Goal: Task Accomplishment & Management: Manage account settings

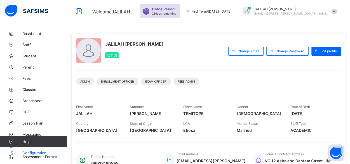
click at [30, 152] on span "Configuration" at bounding box center [44, 152] width 44 height 4
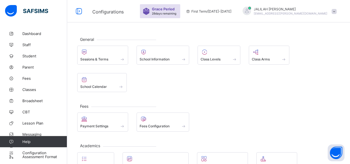
scroll to position [80, 0]
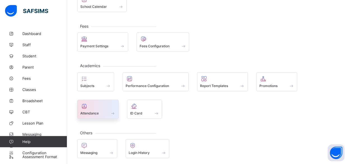
click at [90, 109] on span at bounding box center [97, 109] width 35 height 1
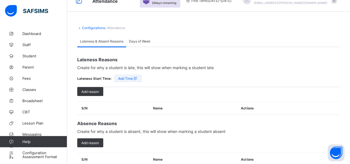
scroll to position [4, 0]
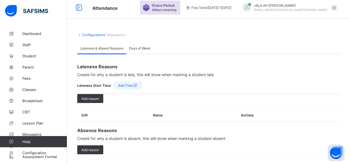
click at [146, 48] on span "Days of Week" at bounding box center [140, 48] width 22 height 4
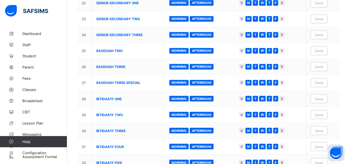
scroll to position [431, 0]
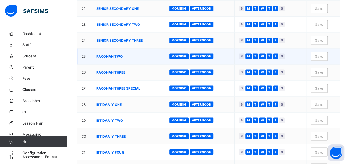
click at [242, 54] on span "S" at bounding box center [241, 56] width 2 height 4
click at [283, 54] on span "S" at bounding box center [282, 56] width 2 height 4
click at [278, 53] on div "F" at bounding box center [275, 56] width 5 height 6
click at [270, 54] on span "T" at bounding box center [269, 56] width 2 height 4
click at [264, 54] on span "W" at bounding box center [262, 56] width 3 height 4
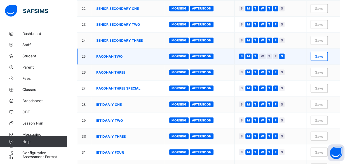
click at [256, 54] on span "T" at bounding box center [255, 56] width 2 height 4
click at [250, 54] on span "M" at bounding box center [248, 56] width 3 height 4
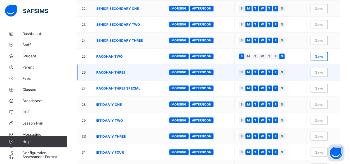
click at [242, 70] on span "S" at bounding box center [241, 72] width 2 height 4
click at [283, 70] on span "S" at bounding box center [282, 72] width 2 height 4
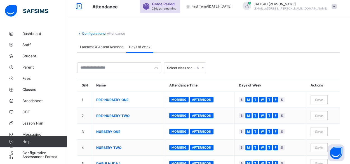
scroll to position [0, 0]
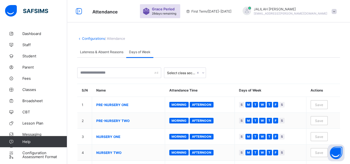
click at [112, 50] on span "Lateness & Absent Reasons" at bounding box center [101, 52] width 43 height 4
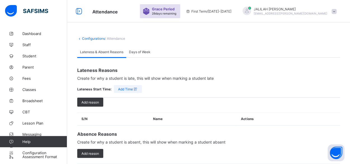
click at [121, 89] on span "Add Time" at bounding box center [128, 89] width 20 height 4
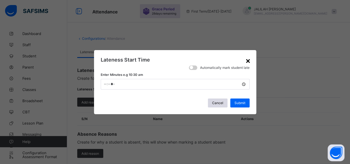
click at [247, 60] on div "×" at bounding box center [247, 61] width 5 height 10
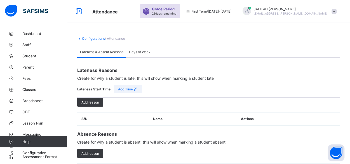
click at [95, 37] on link "Configurations" at bounding box center [93, 38] width 23 height 4
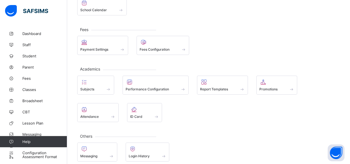
scroll to position [79, 0]
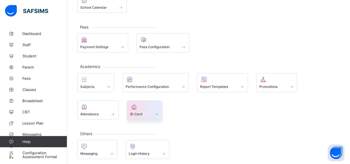
click at [136, 112] on div "ID Card" at bounding box center [144, 114] width 29 height 5
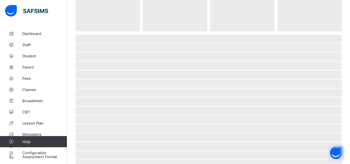
scroll to position [41, 0]
